Goal: Task Accomplishment & Management: Use online tool/utility

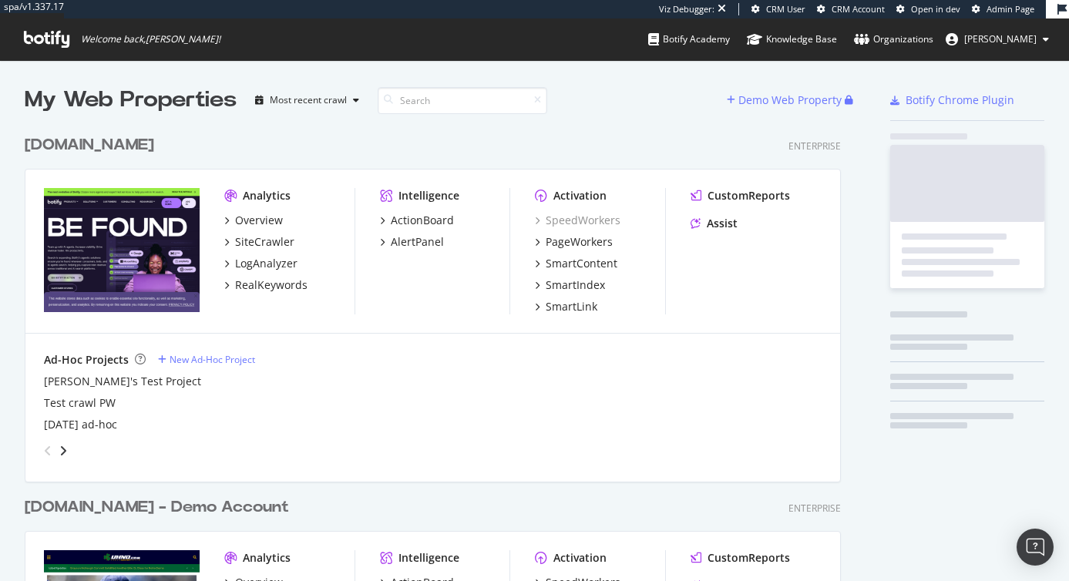
scroll to position [2905, 829]
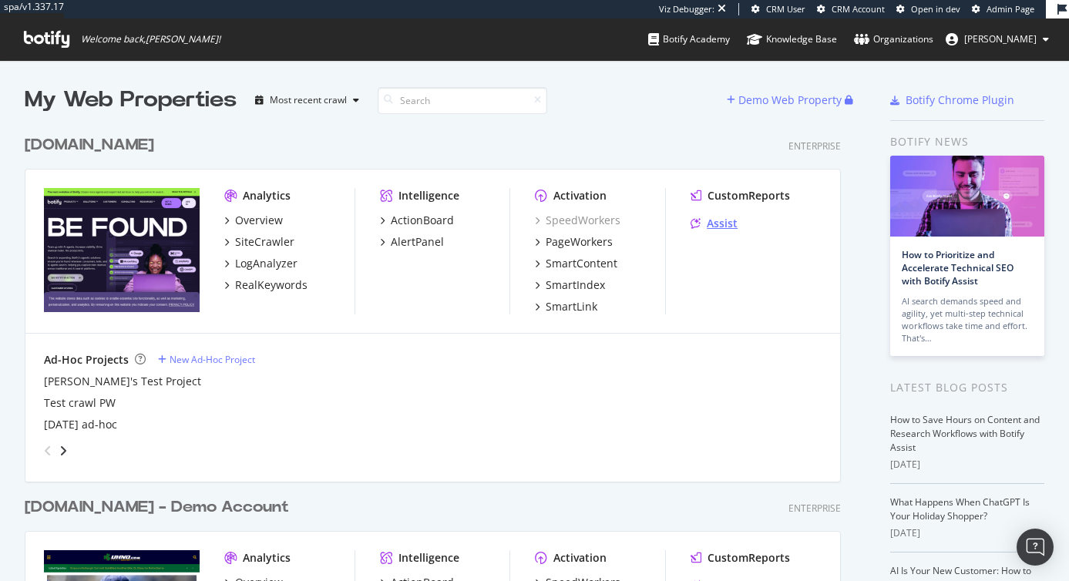
click at [725, 228] on div "Assist" at bounding box center [722, 223] width 31 height 15
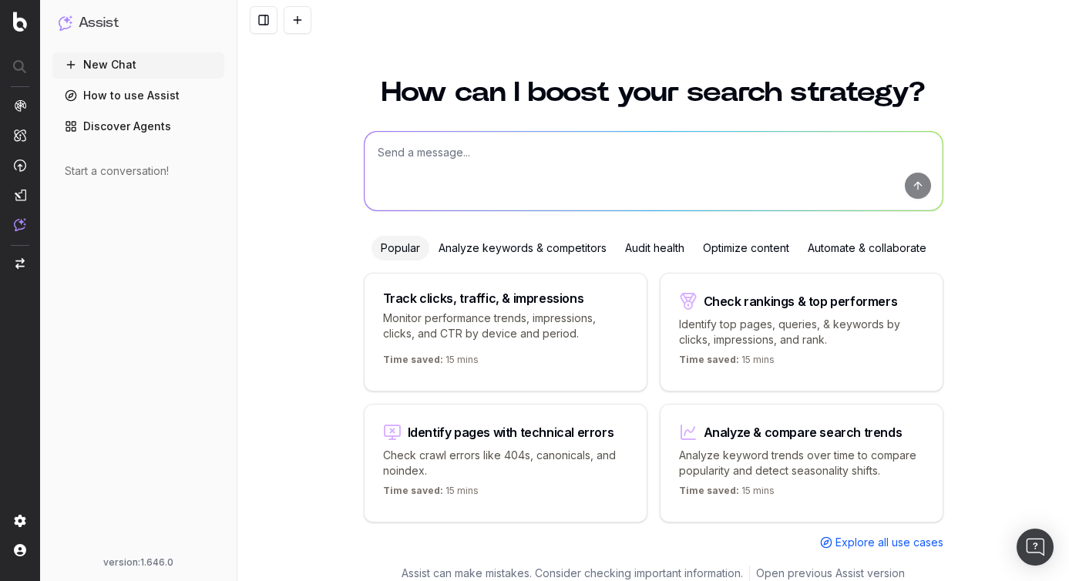
scroll to position [17, 0]
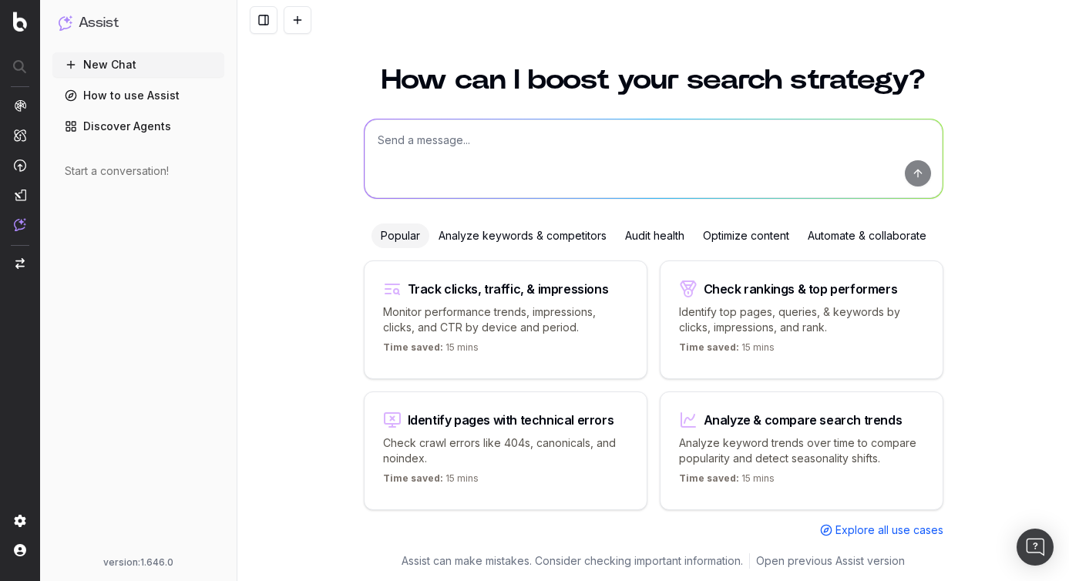
click at [499, 240] on div "Analyze keywords & competitors" at bounding box center [522, 236] width 187 height 25
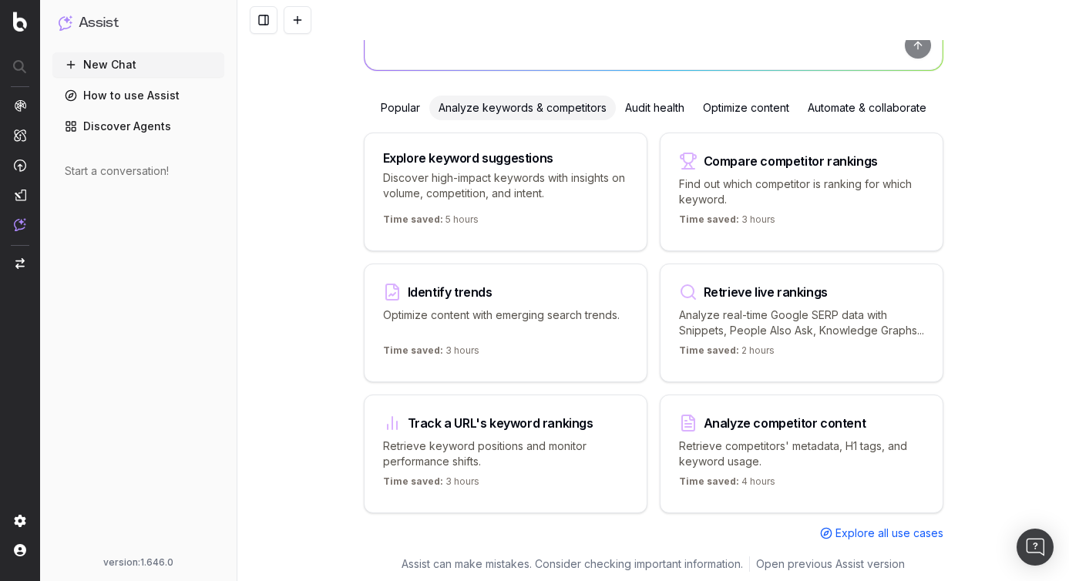
scroll to position [163, 0]
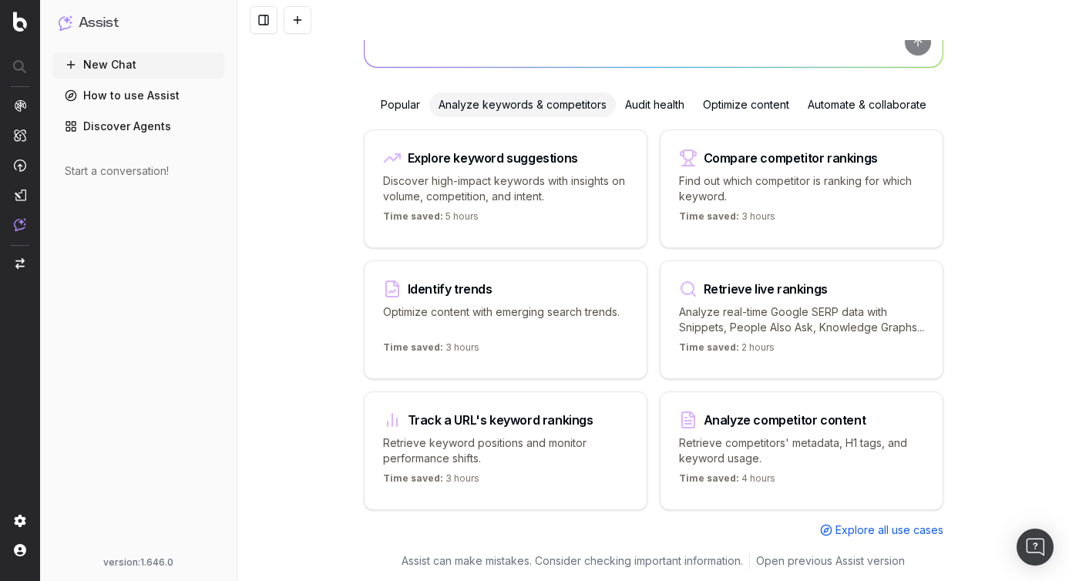
click at [704, 130] on div "Compare competitor rankings Find out which competitor is ranking for which keyw…" at bounding box center [802, 189] width 284 height 119
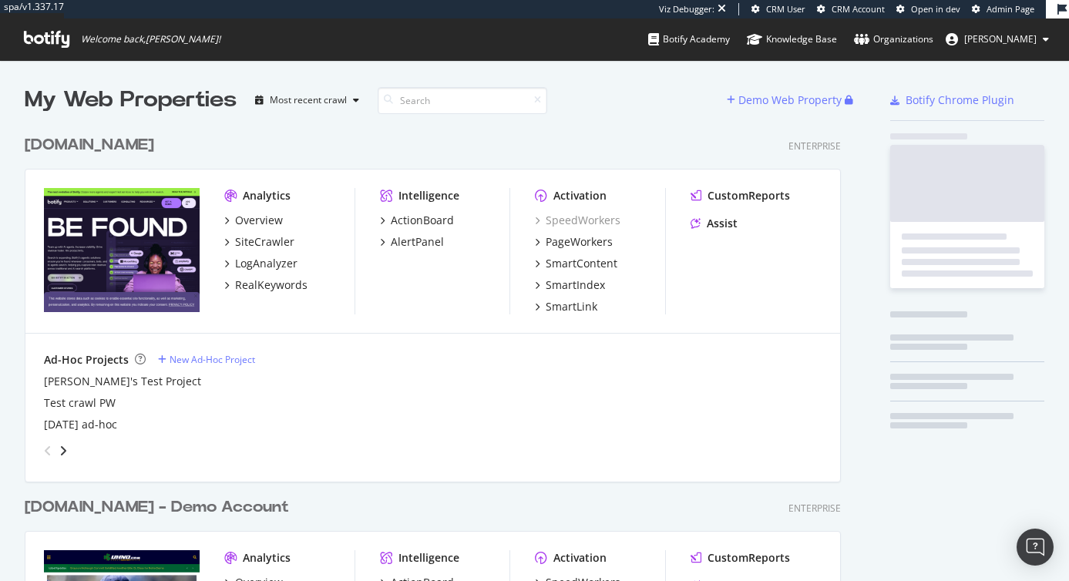
scroll to position [2905, 829]
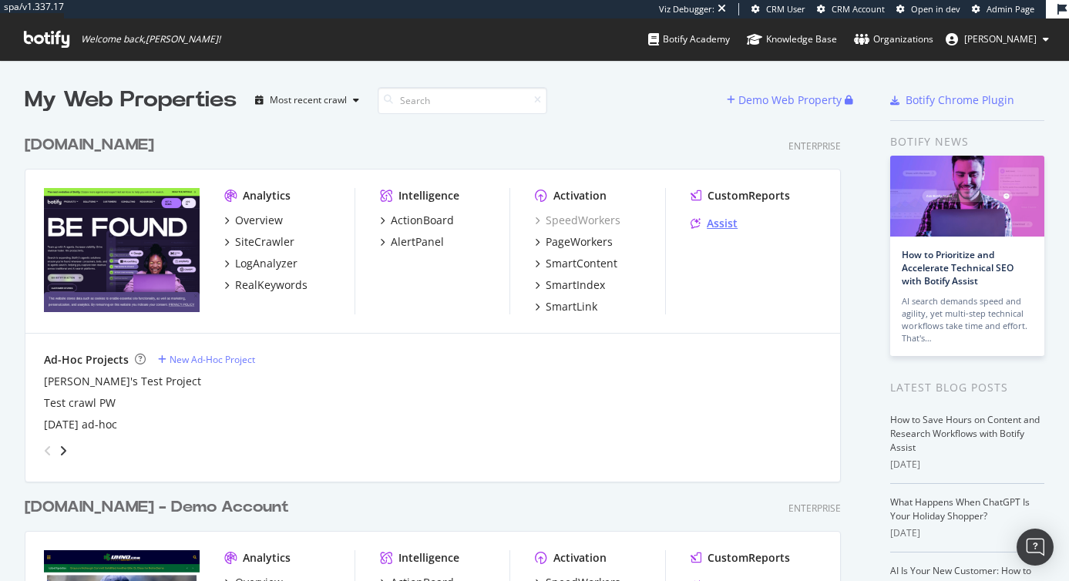
click at [729, 228] on div "Assist" at bounding box center [722, 223] width 31 height 15
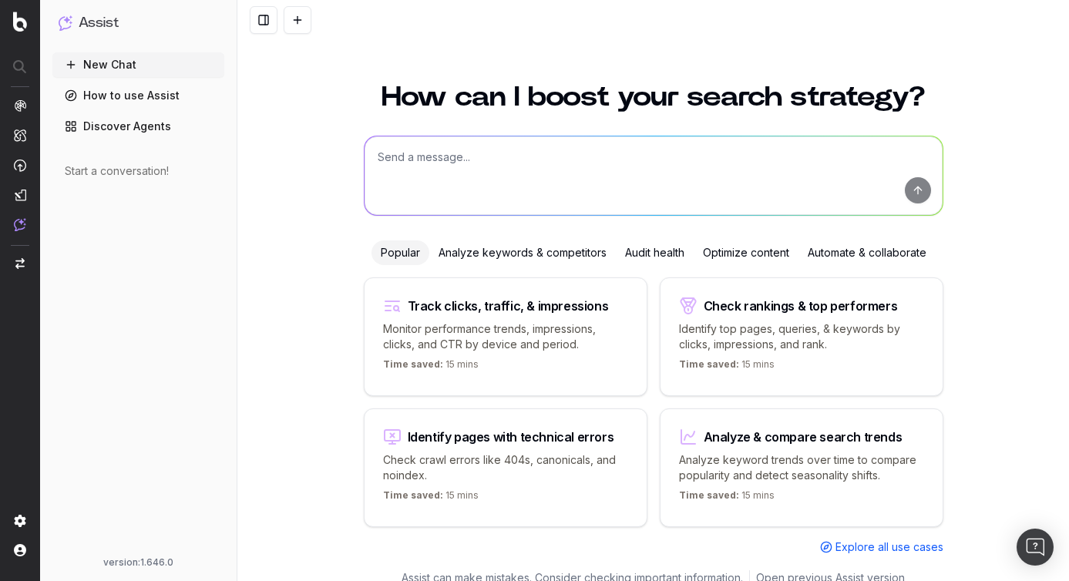
scroll to position [17, 0]
